Goal: Complete application form: Complete application form

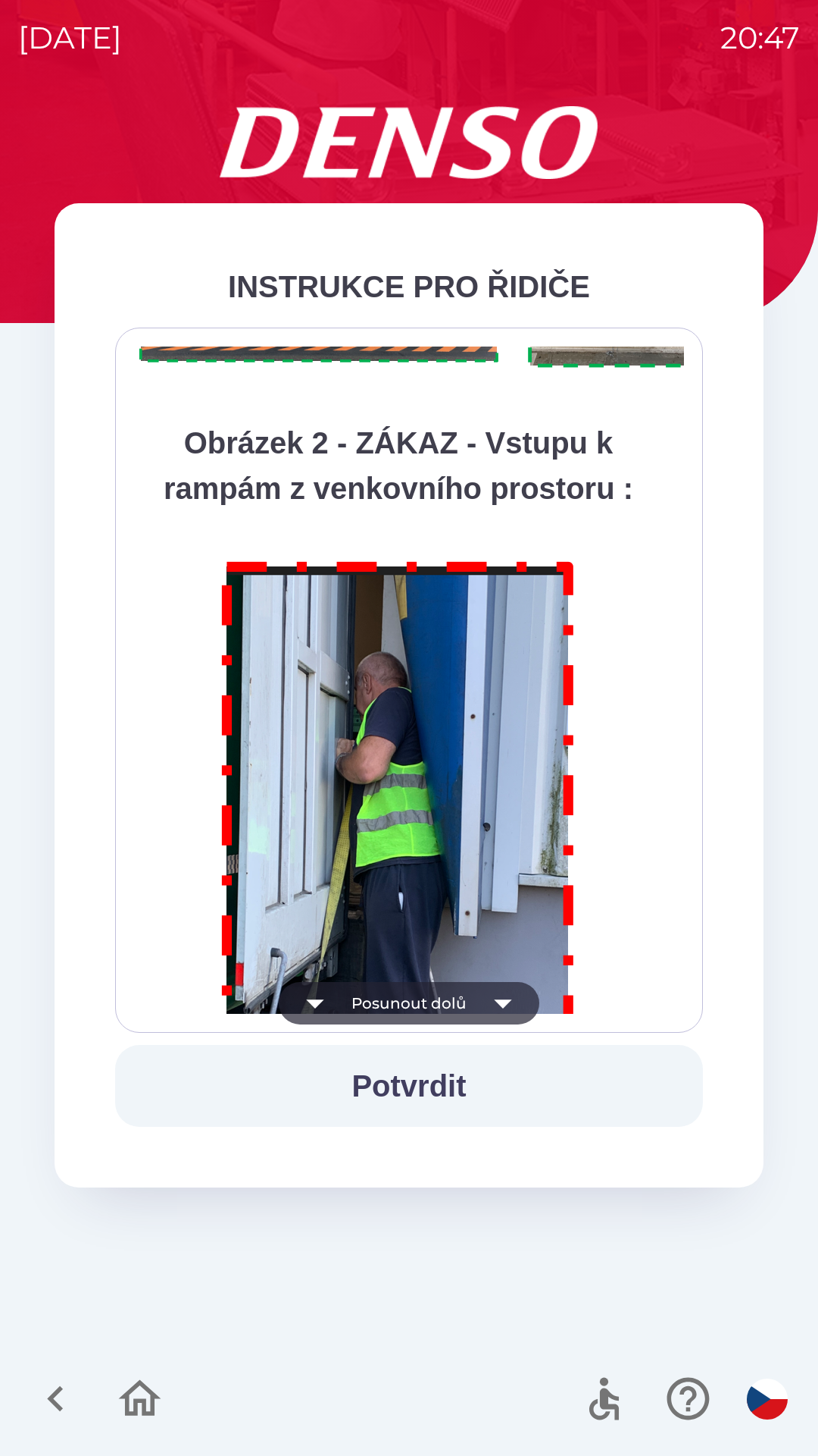
scroll to position [8519, 0]
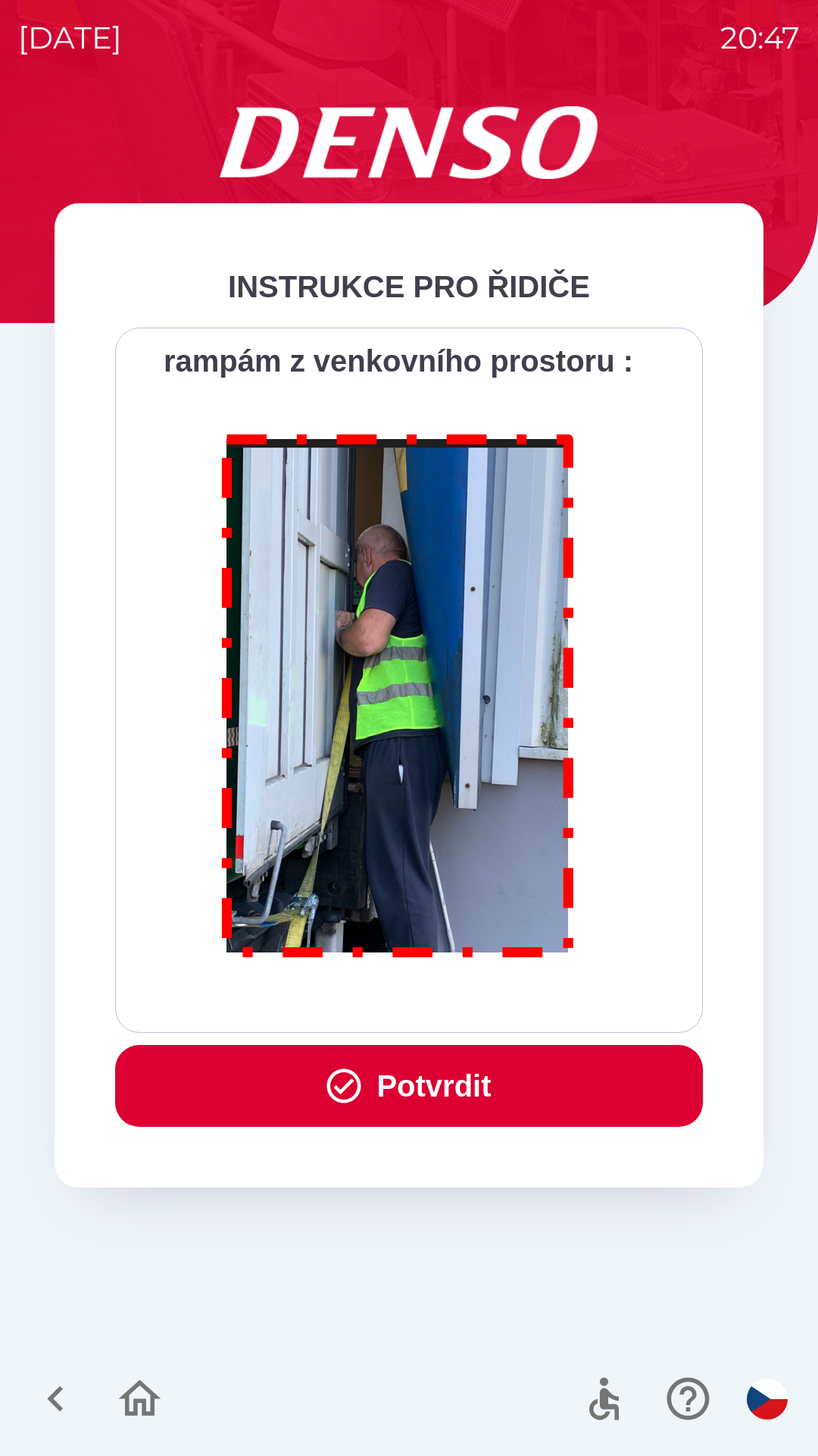
click at [472, 1096] on button "Potvrdit" at bounding box center [409, 1085] width 588 height 82
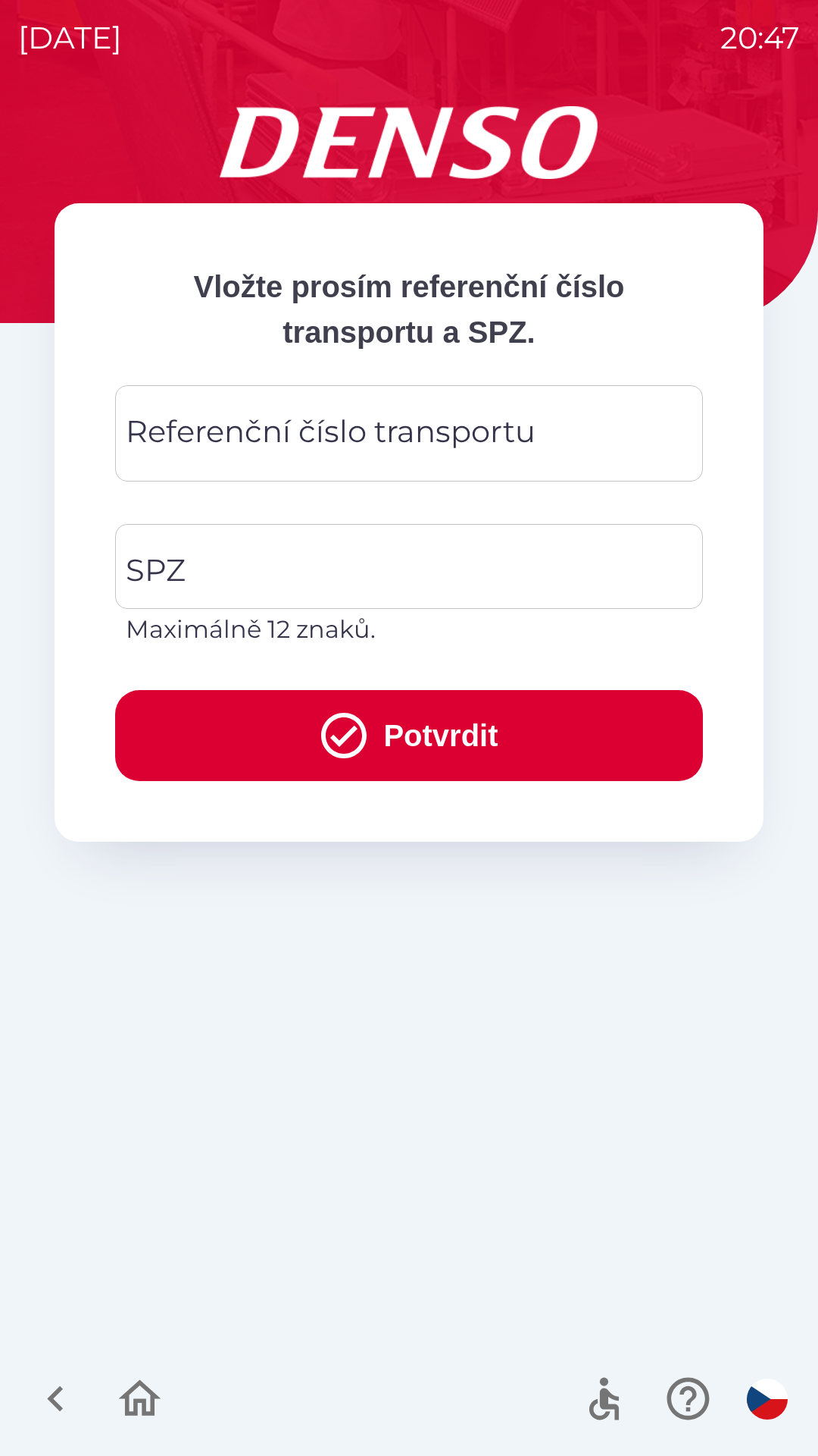
click at [355, 437] on div "Referenční číslo transportu Referenční číslo transportu" at bounding box center [409, 433] width 588 height 96
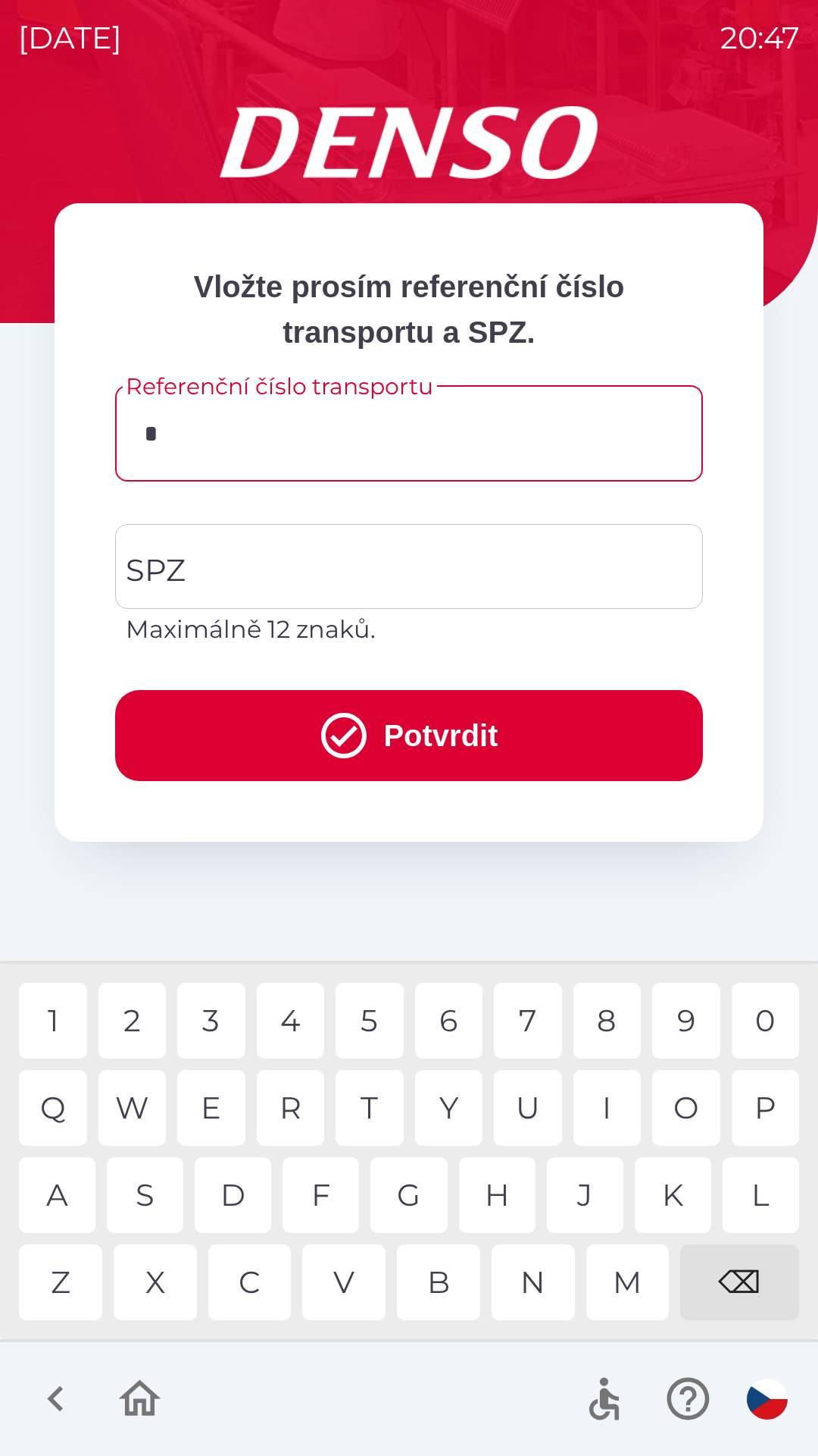
click at [241, 1284] on div "C" at bounding box center [249, 1282] width 84 height 75
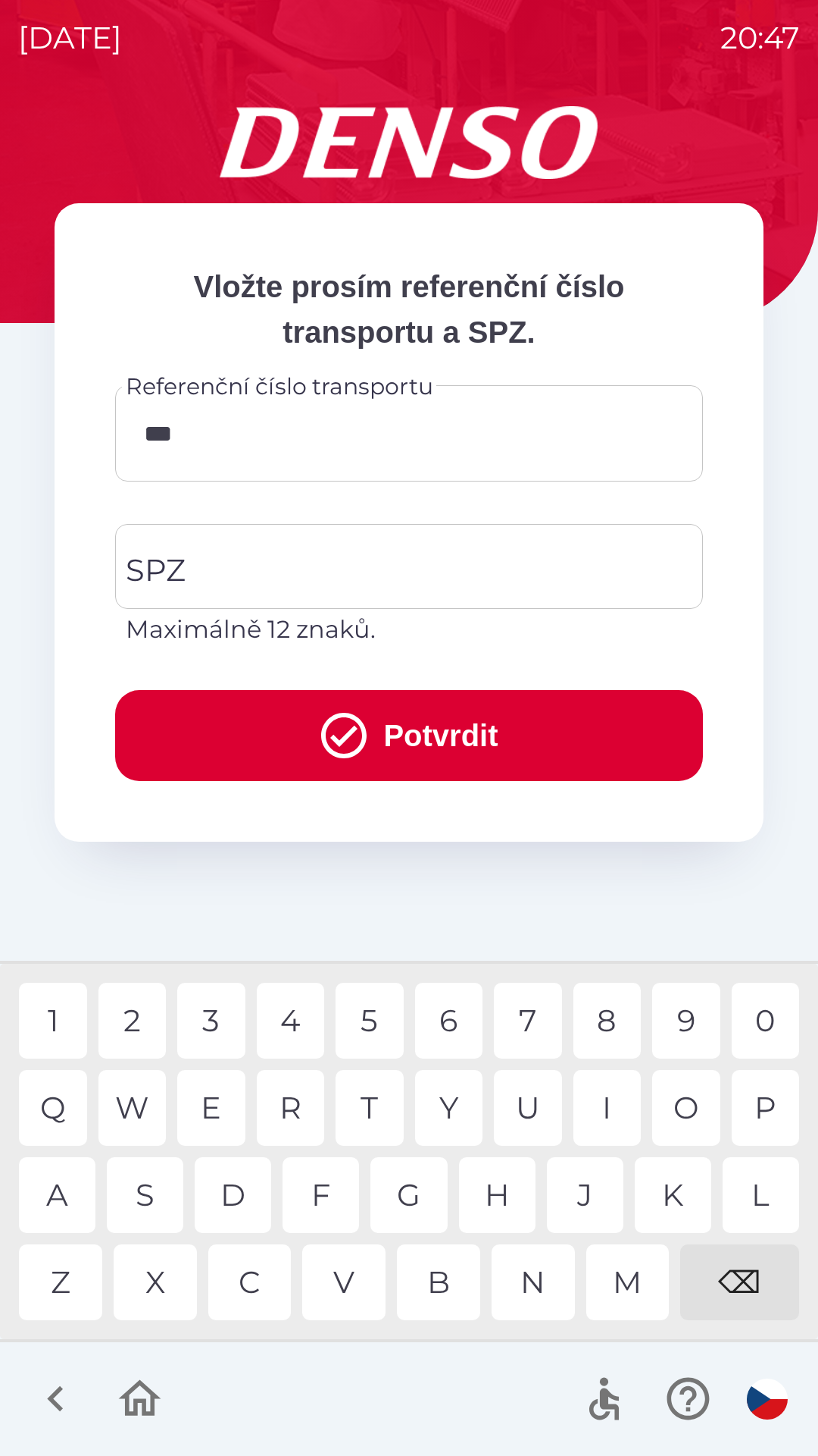
click at [440, 1292] on div "B" at bounding box center [439, 1282] width 84 height 75
click at [142, 1113] on div "W" at bounding box center [133, 1108] width 68 height 75
type input "*********"
click at [266, 580] on input "SPZ" at bounding box center [398, 566] width 552 height 72
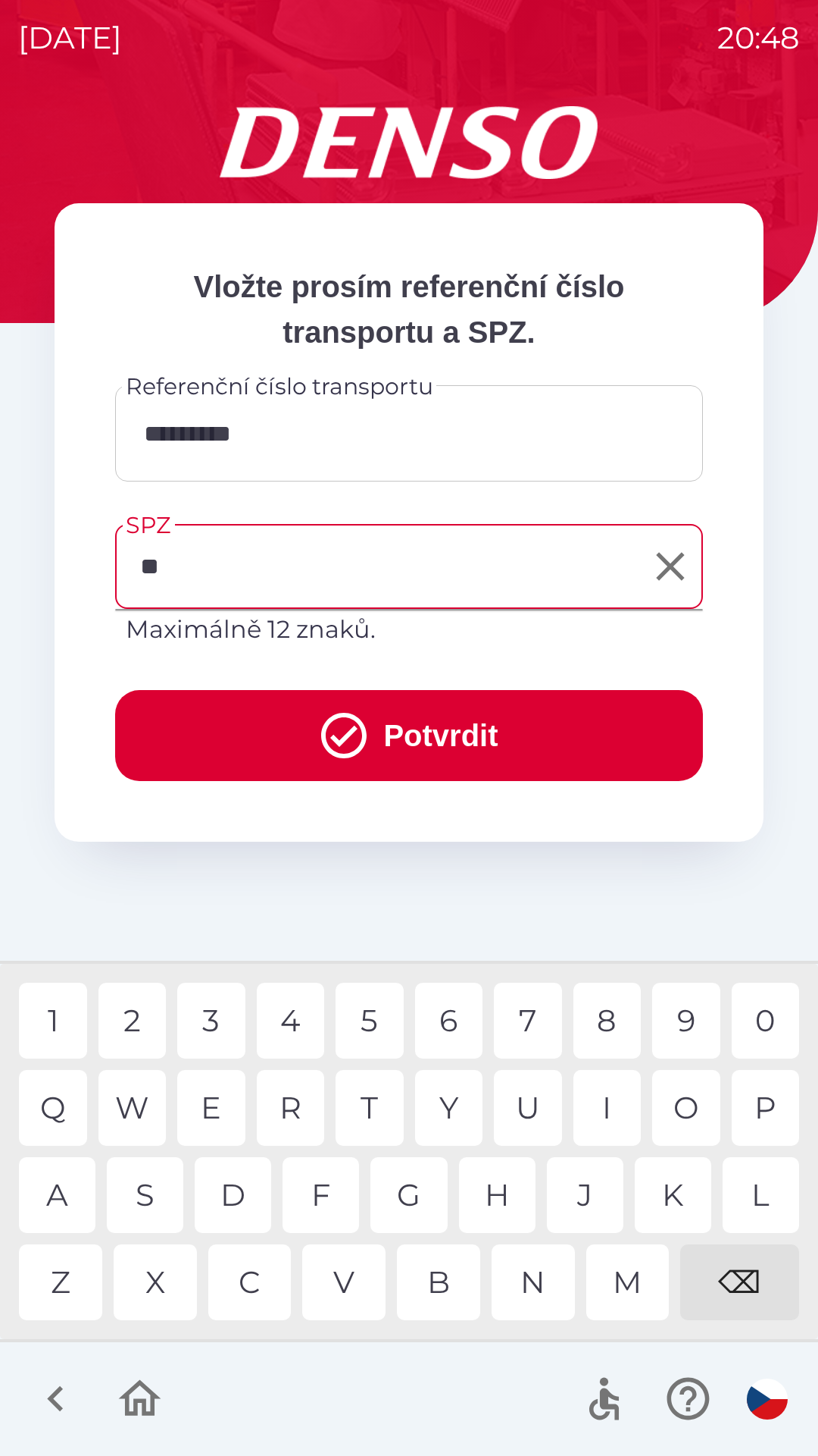
click at [146, 1195] on div "S" at bounding box center [145, 1194] width 76 height 75
click at [748, 1016] on div "0" at bounding box center [766, 1020] width 68 height 75
type input "*******"
click at [57, 1020] on div "1" at bounding box center [53, 1020] width 68 height 75
click at [391, 720] on button "Potvrdit" at bounding box center [409, 736] width 588 height 91
